Goal: Check status: Check status

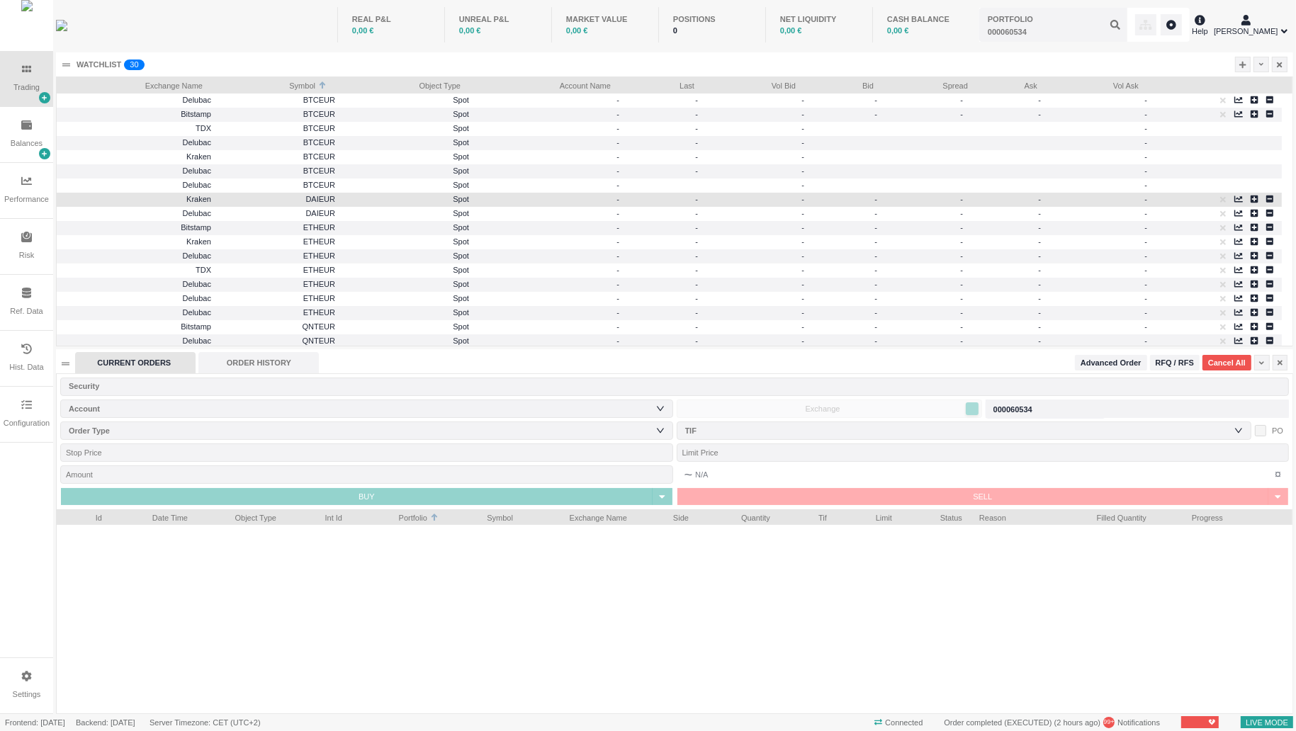
scroll to position [268, 1235]
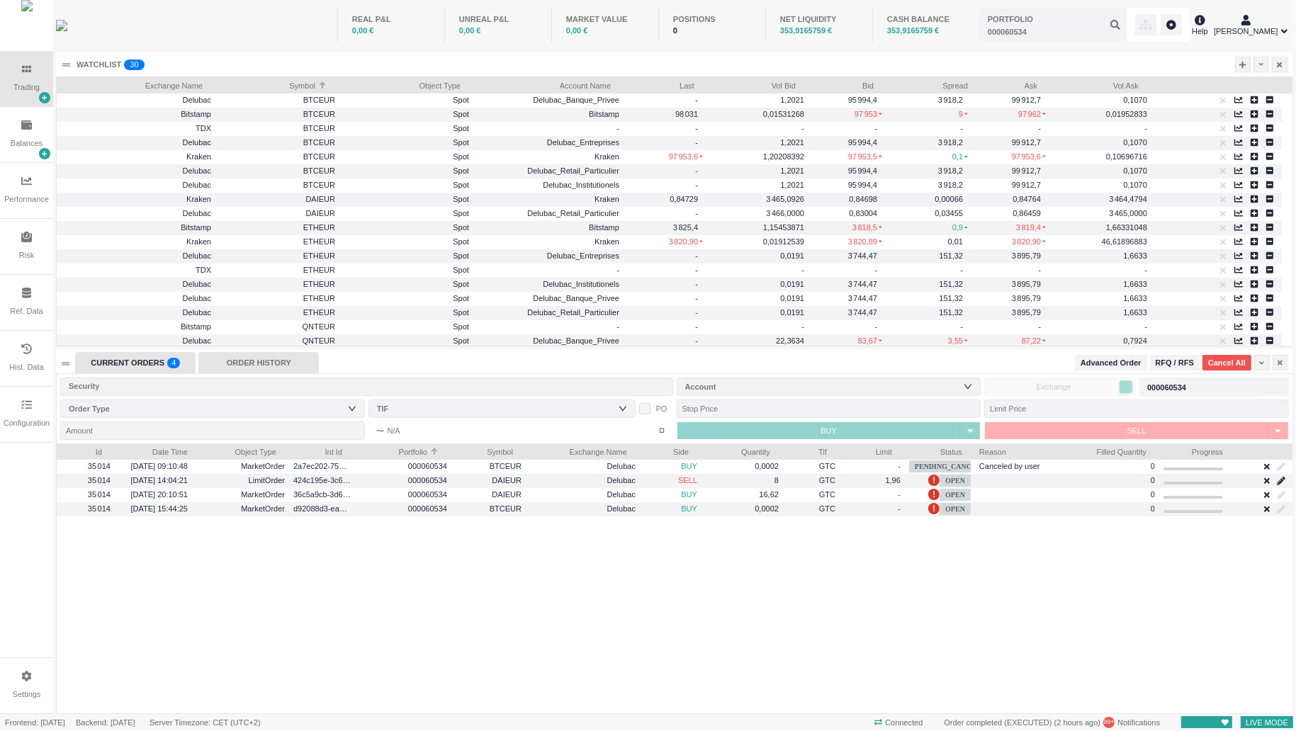
click at [266, 365] on div "ORDER HISTORY" at bounding box center [258, 362] width 120 height 21
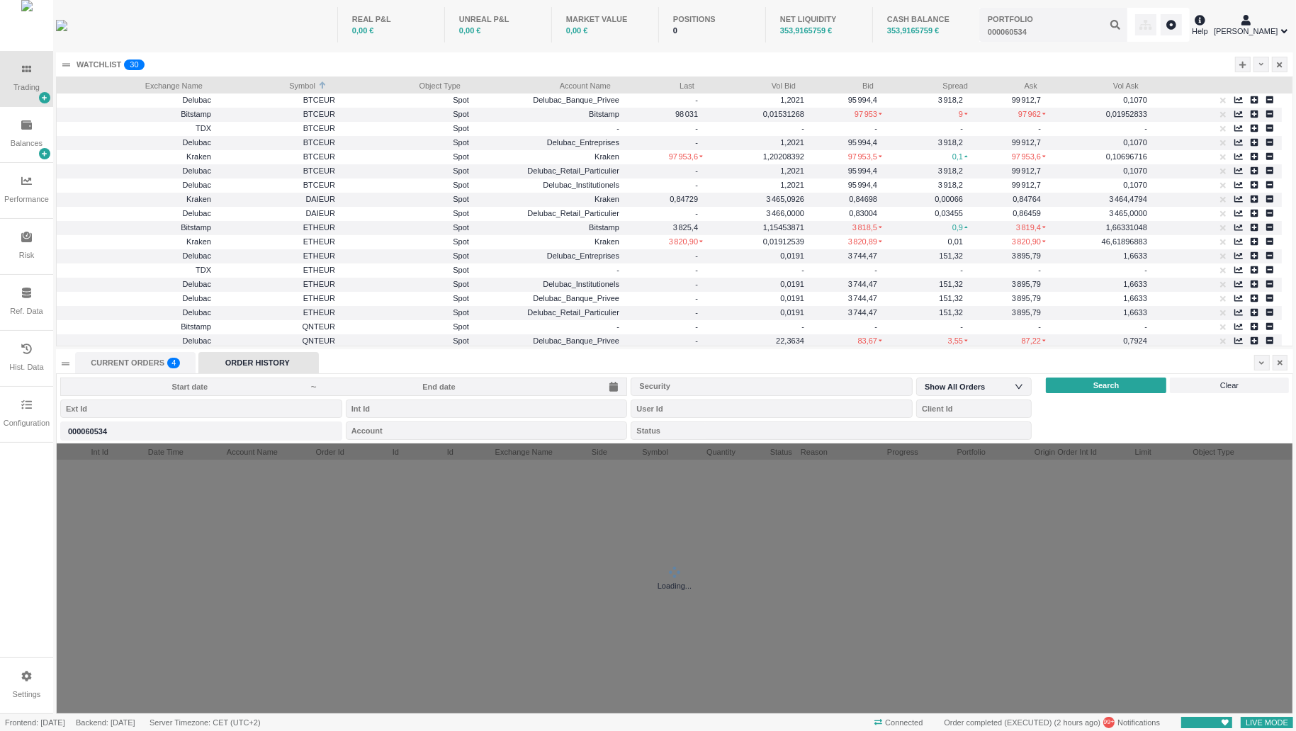
scroll to position [271, 1235]
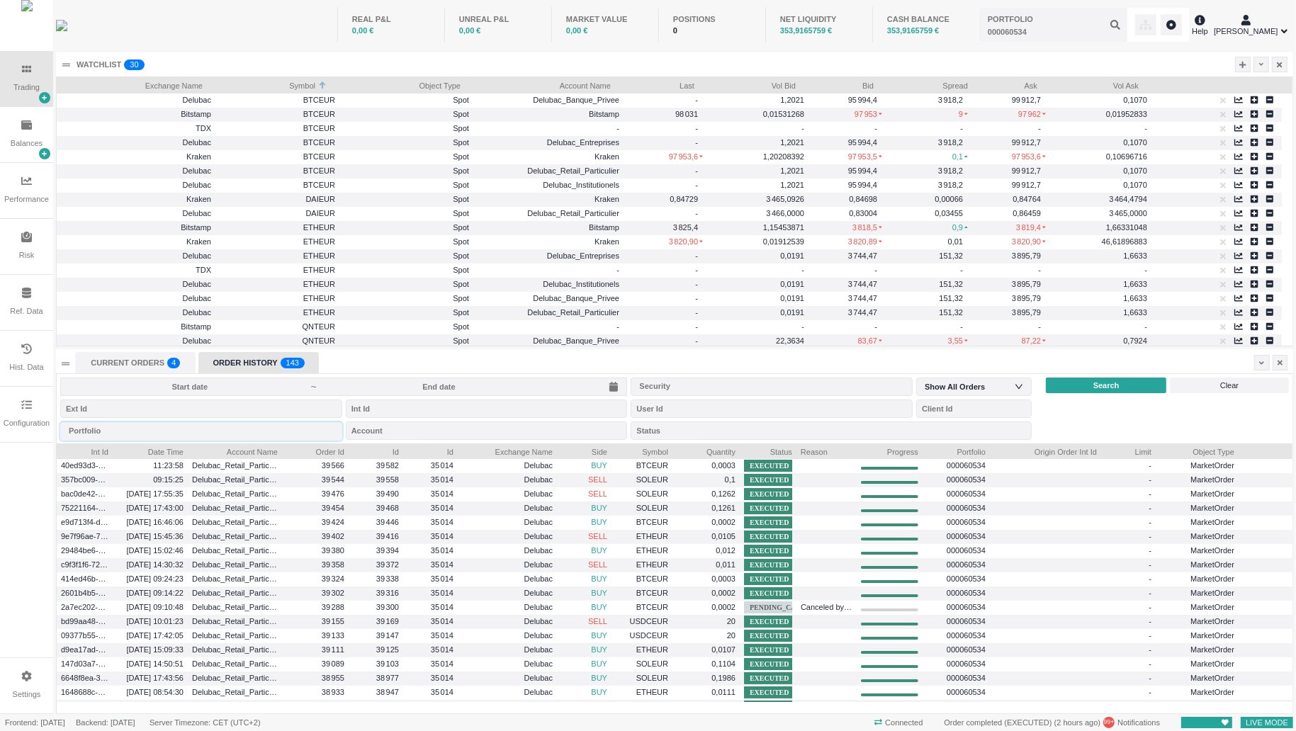
click at [218, 432] on div "Portfolio" at bounding box center [201, 430] width 282 height 18
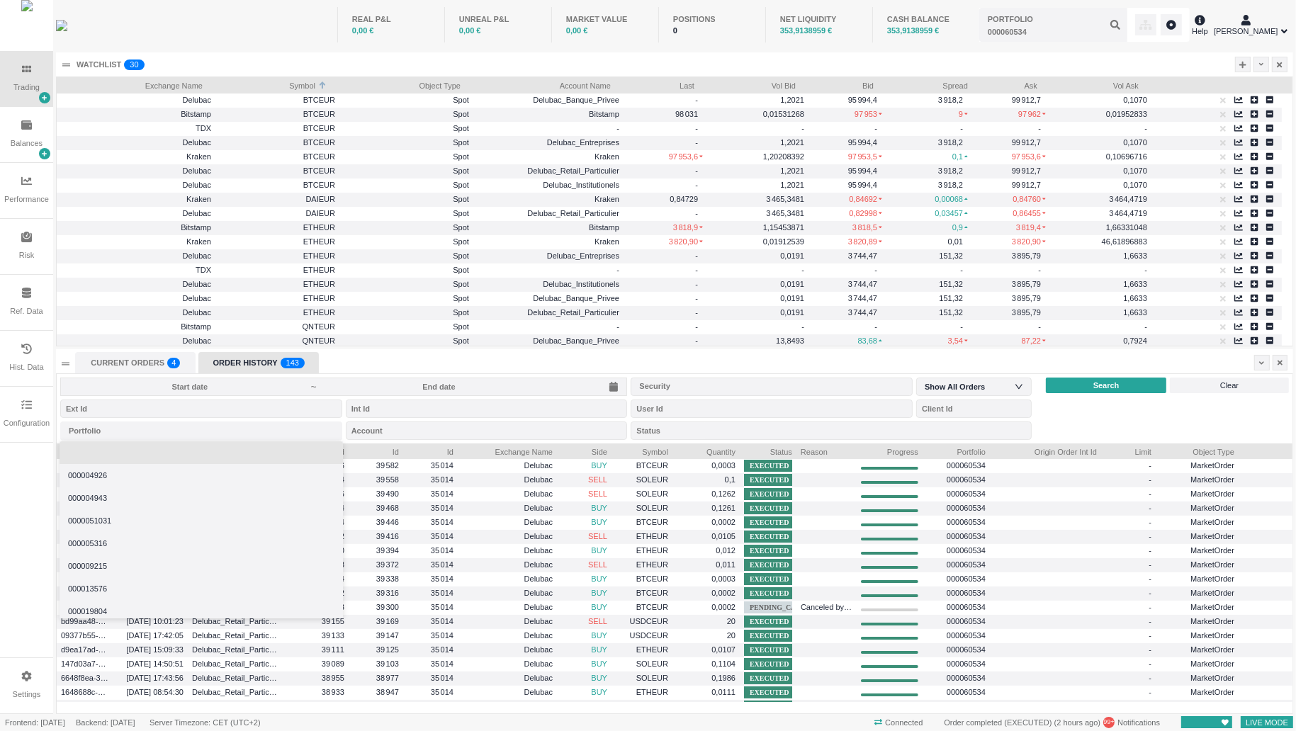
type input "000060534"
click at [194, 440] on div "000060534" at bounding box center [201, 431] width 282 height 23
click at [188, 450] on li at bounding box center [200, 452] width 283 height 23
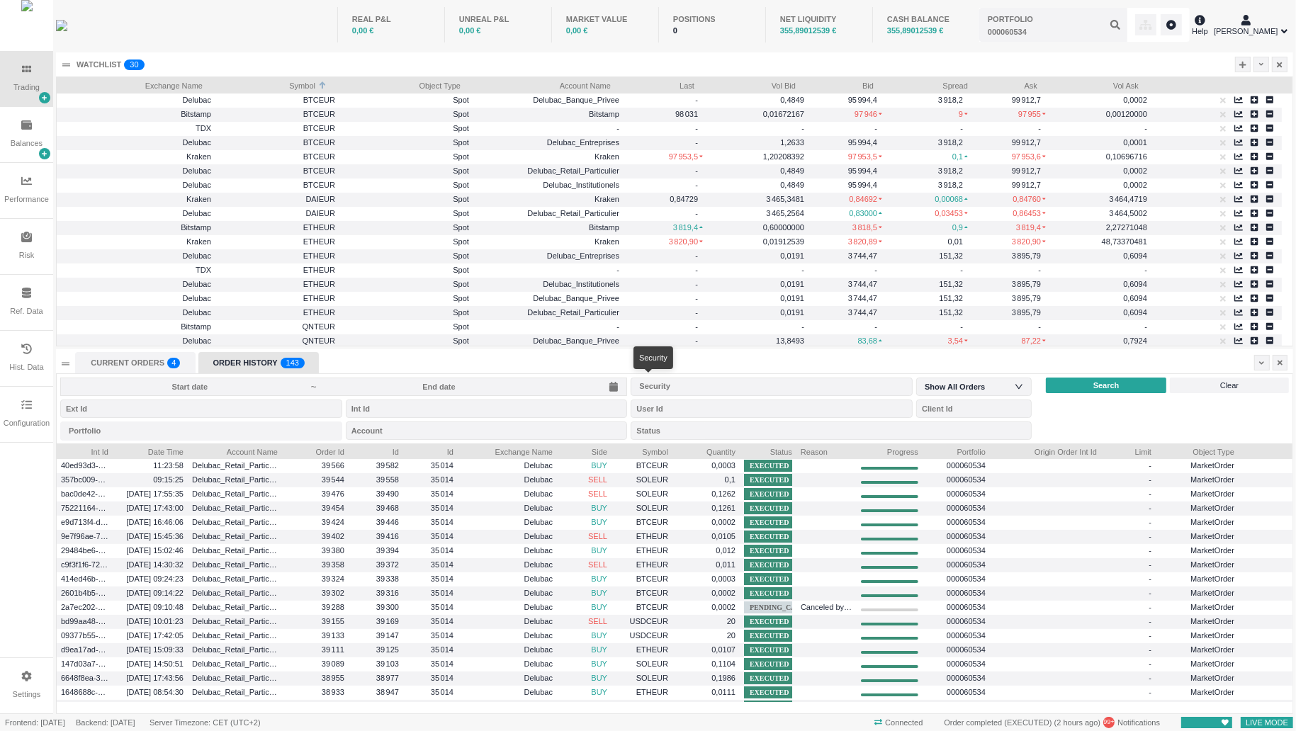
click at [765, 384] on div "Security" at bounding box center [768, 386] width 259 height 14
click at [523, 390] on input at bounding box center [439, 386] width 242 height 11
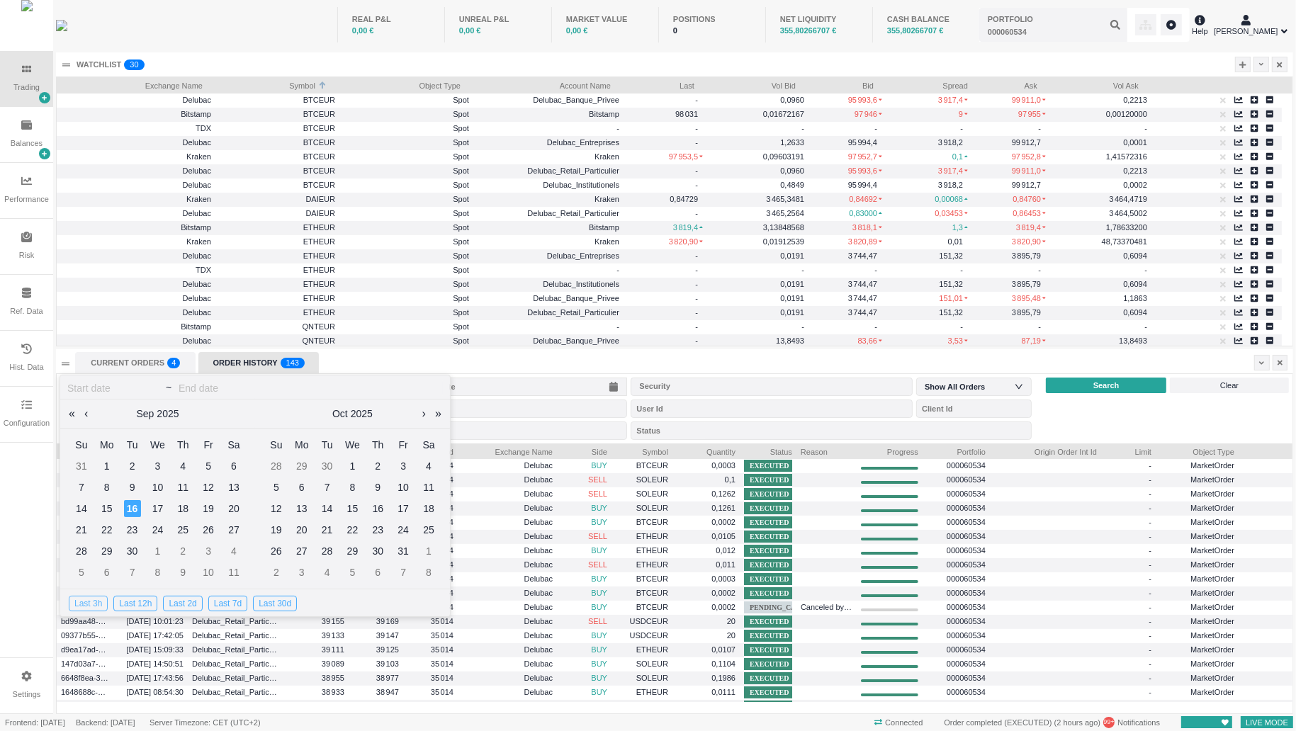
click at [80, 602] on div "Last 3h" at bounding box center [88, 604] width 39 height 16
type input "[DATE]"
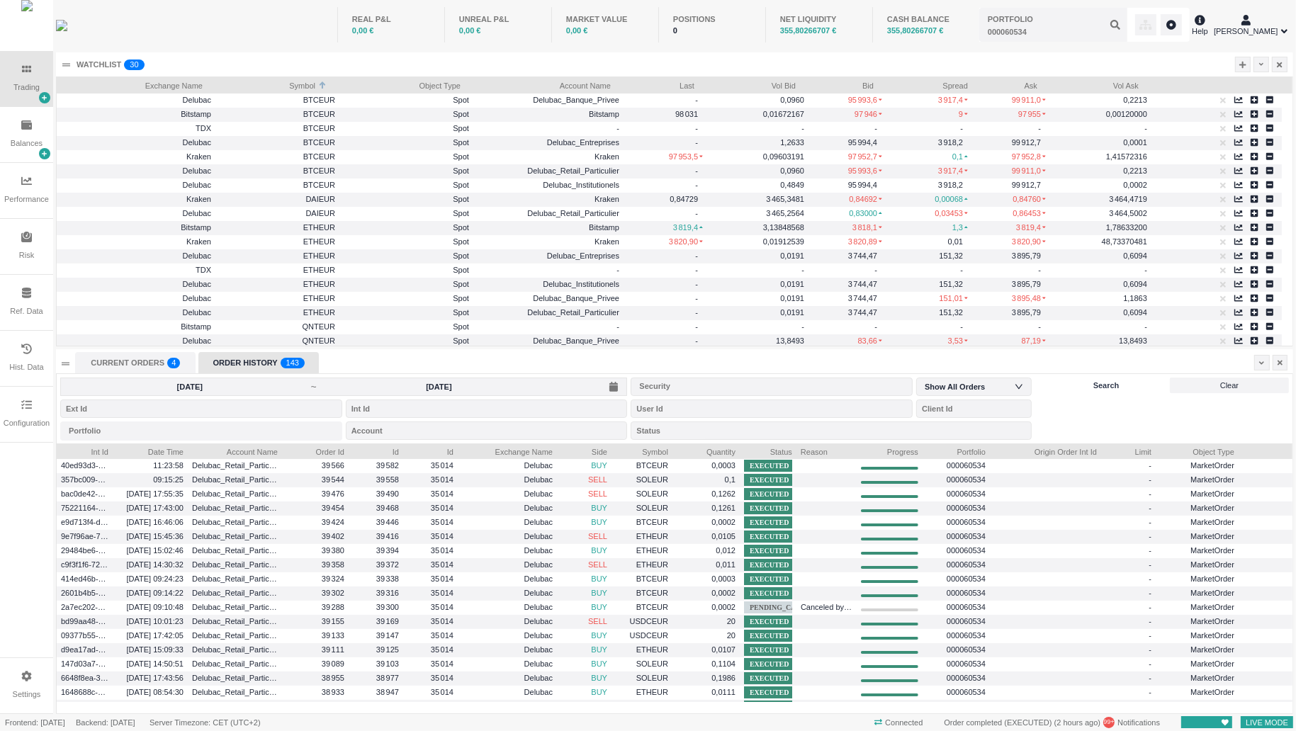
click at [1118, 378] on div "Search" at bounding box center [1105, 386] width 120 height 16
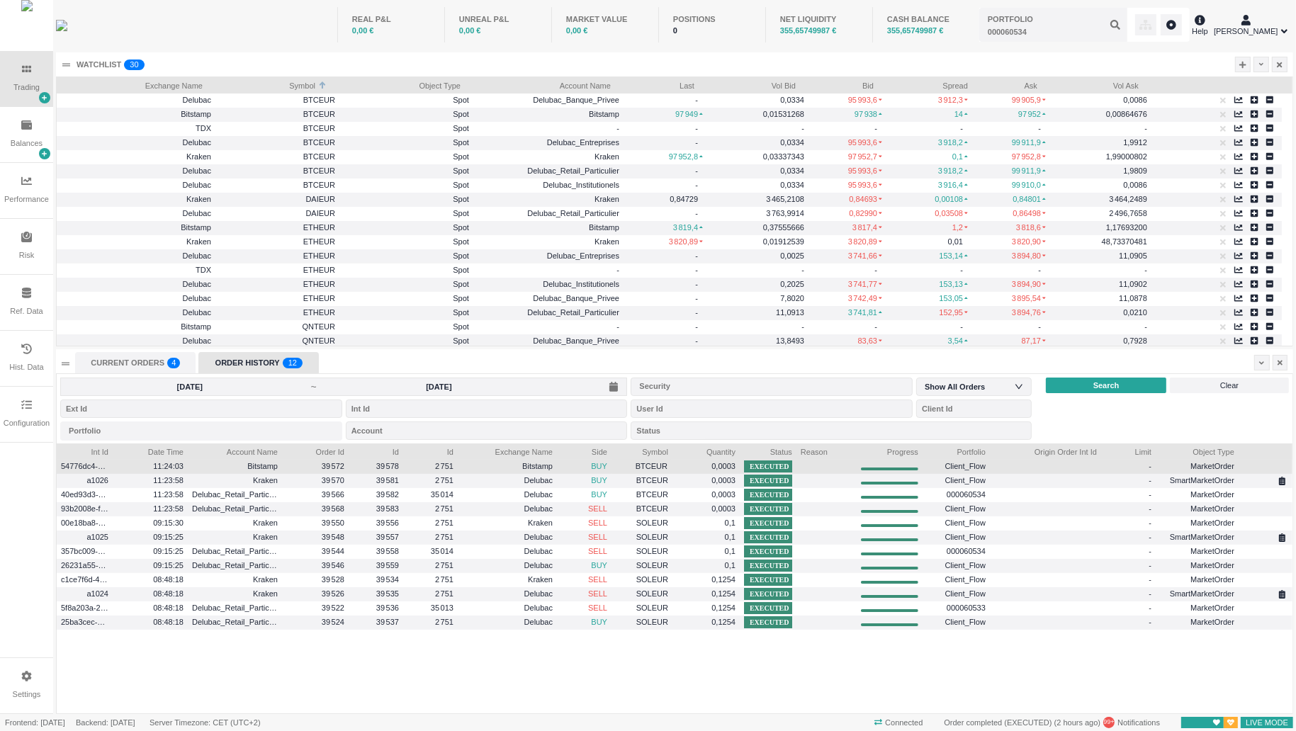
click at [634, 467] on span "BTCEUR" at bounding box center [641, 466] width 51 height 16
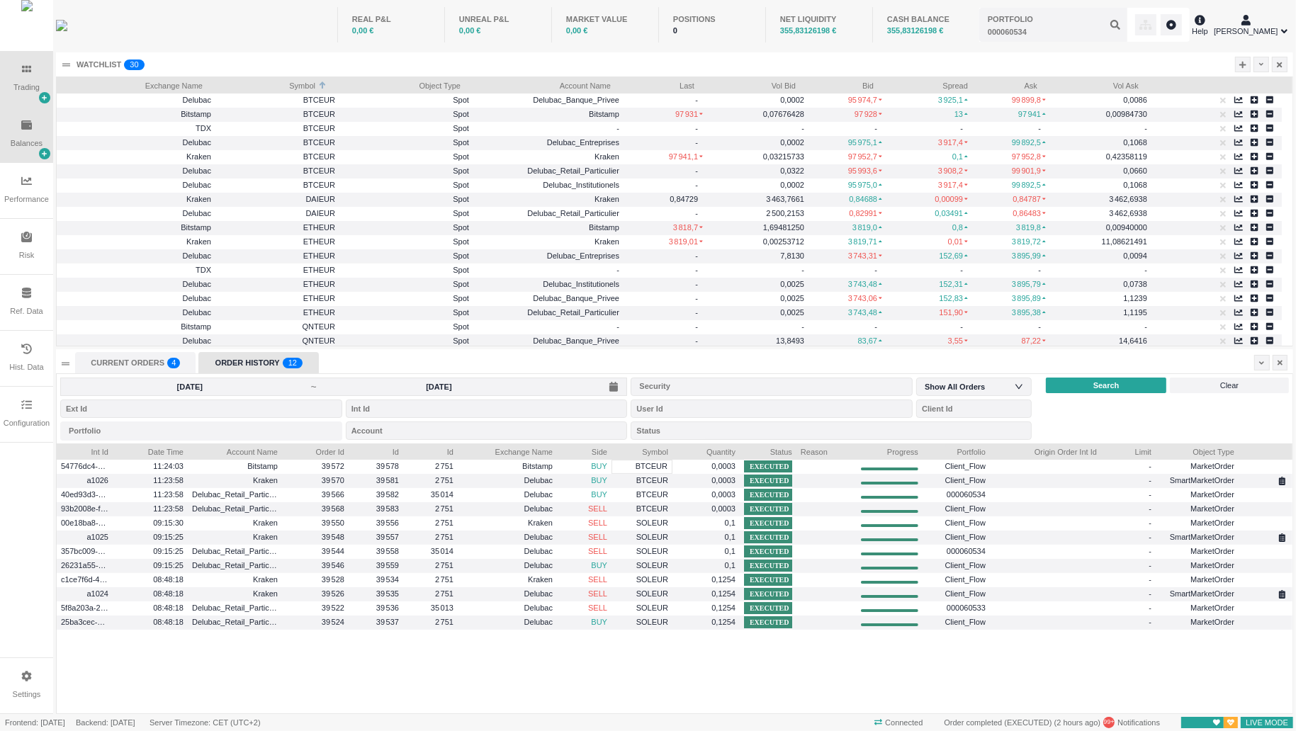
click at [4, 138] on div "Balances" at bounding box center [26, 134] width 53 height 55
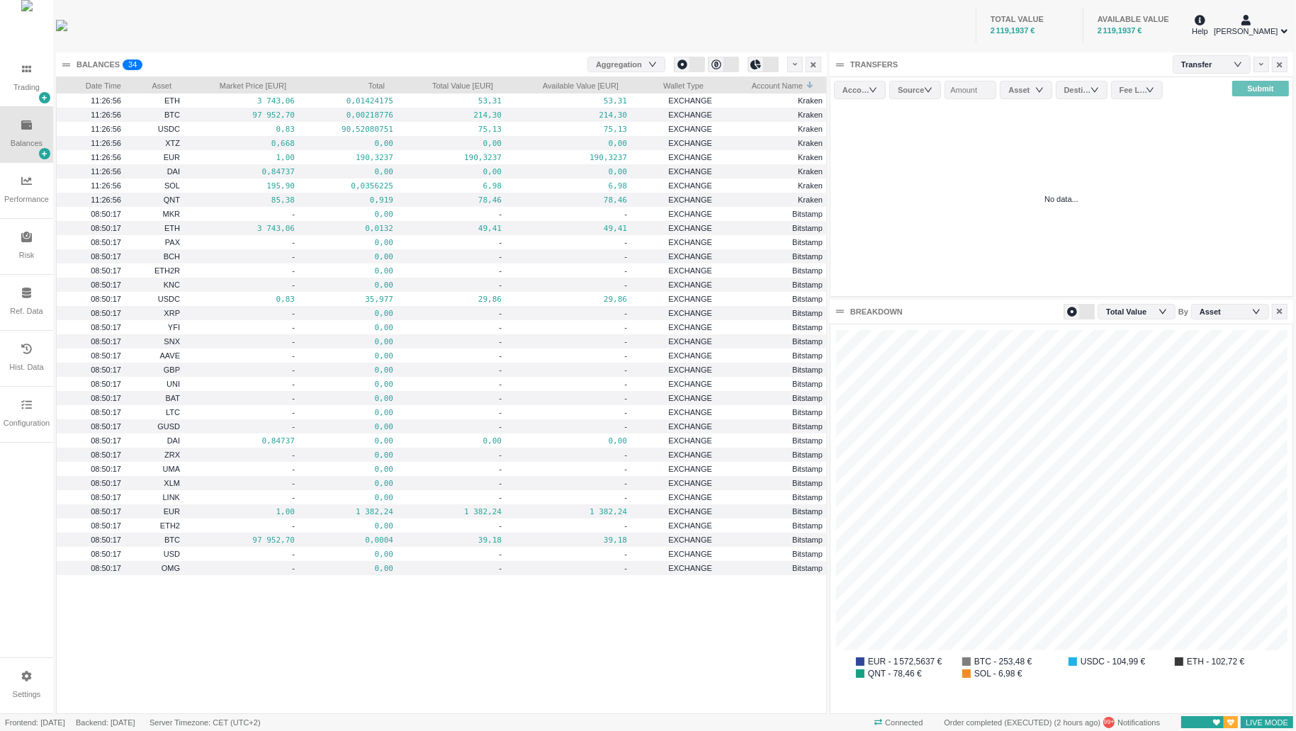
scroll to position [389, 462]
